Goal: Task Accomplishment & Management: Manage account settings

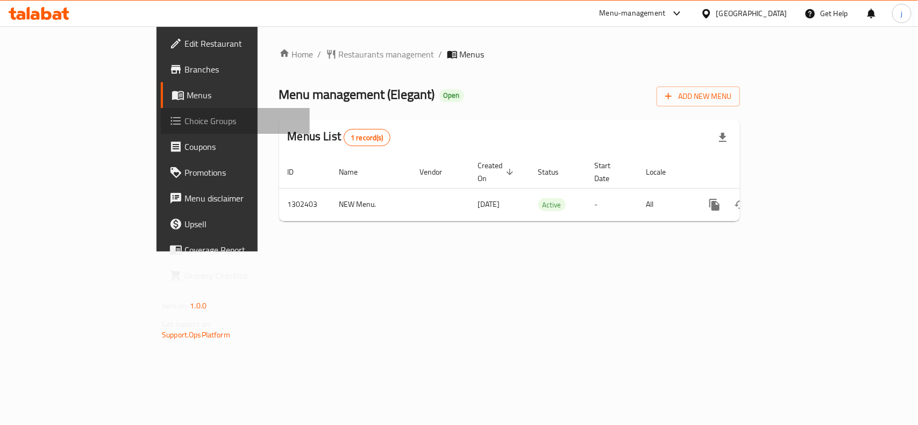
click at [184, 122] on span "Choice Groups" at bounding box center [242, 120] width 117 height 13
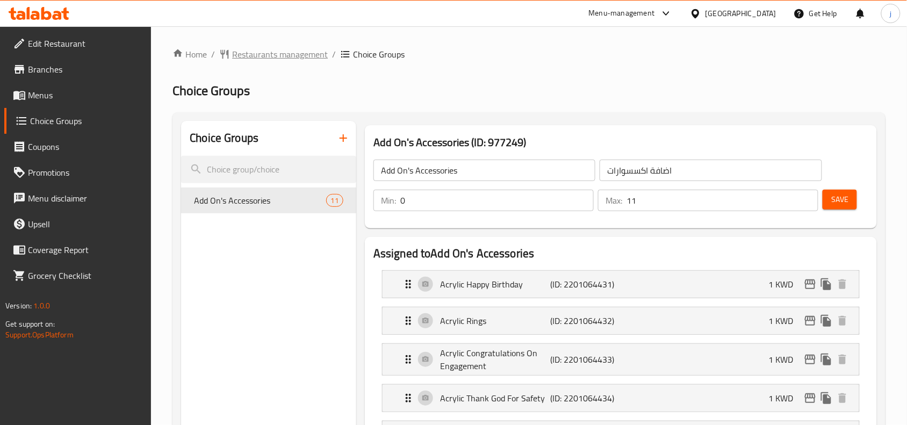
click at [268, 49] on span "Restaurants management" at bounding box center [280, 54] width 96 height 13
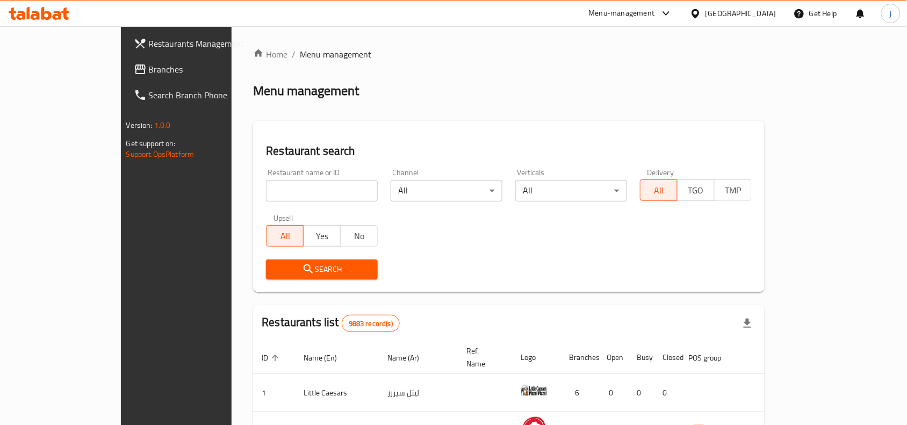
click at [261, 191] on div at bounding box center [453, 212] width 907 height 425
click at [266, 191] on input "search" at bounding box center [322, 190] width 112 height 21
paste input "702406"
type input "702406"
click button "Search" at bounding box center [322, 270] width 112 height 20
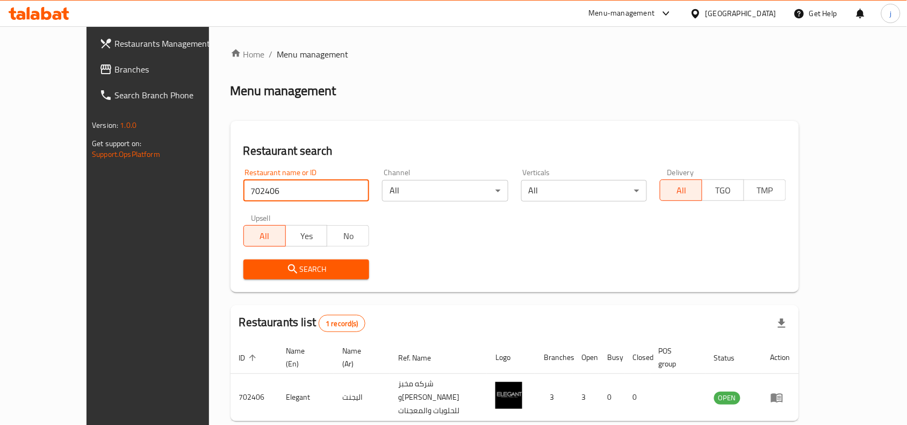
scroll to position [33, 0]
